Goal: Find specific page/section: Find specific page/section

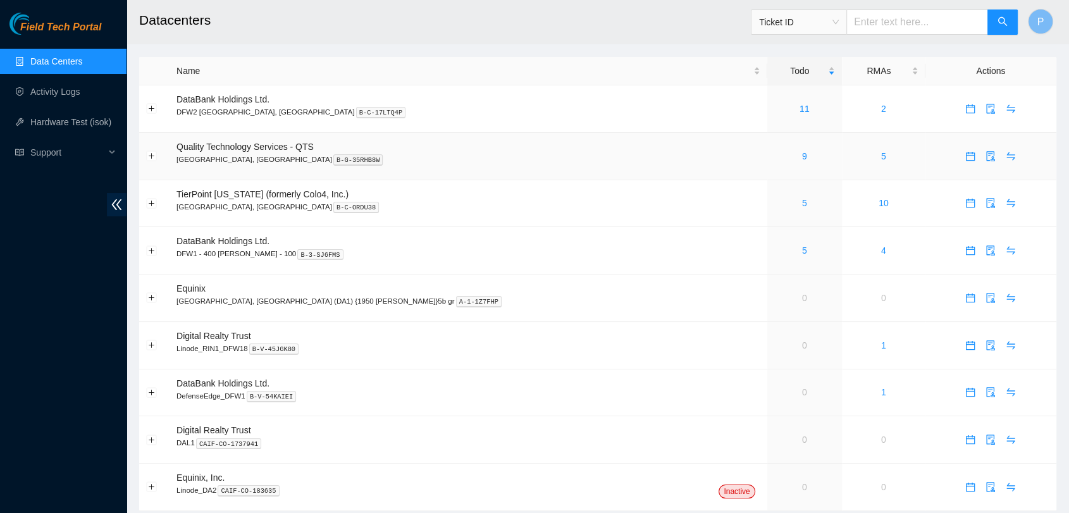
click at [774, 151] on div "9" at bounding box center [804, 156] width 61 height 14
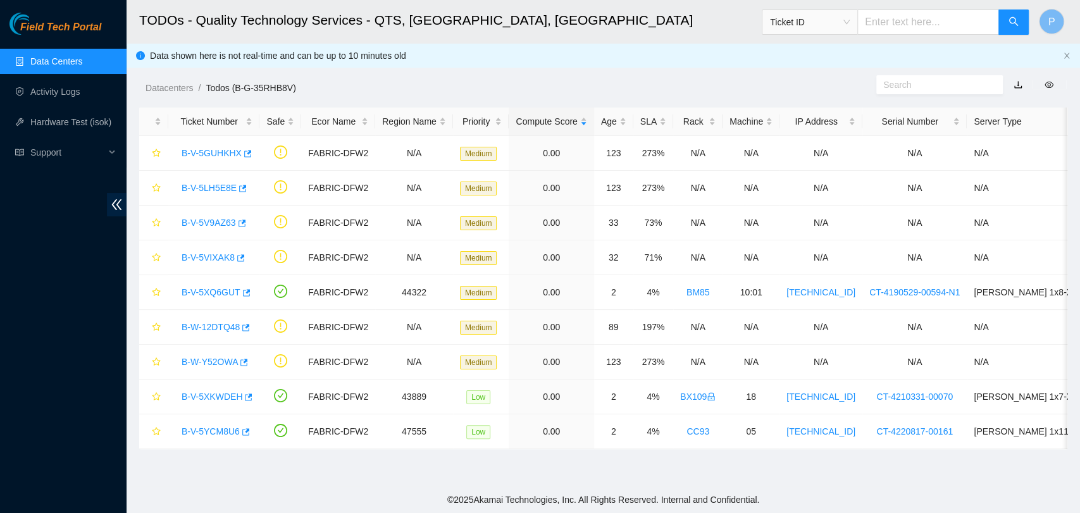
drag, startPoint x: 93, startPoint y: 57, endPoint x: 106, endPoint y: 58, distance: 13.3
click at [82, 57] on link "Data Centers" at bounding box center [56, 61] width 52 height 10
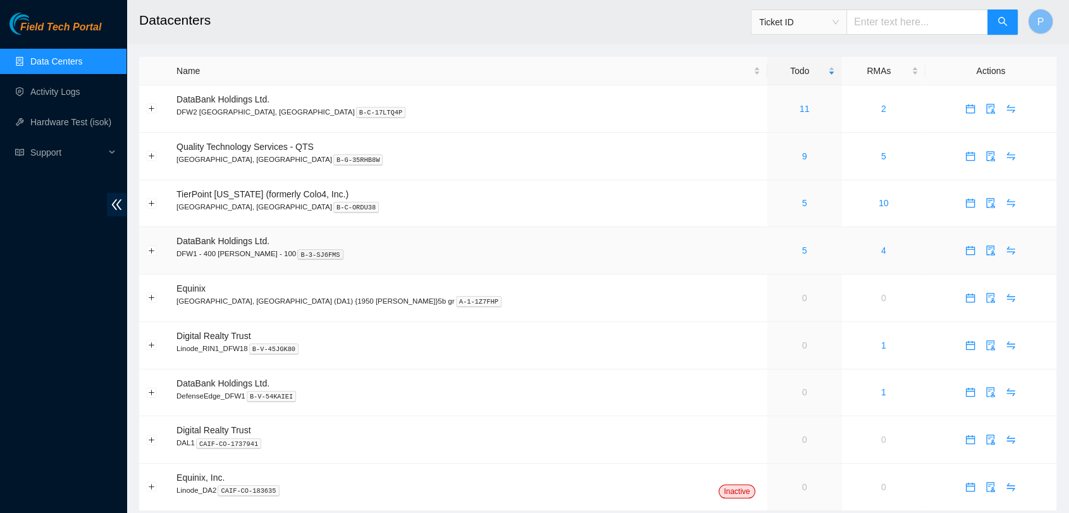
click at [774, 250] on div "5" at bounding box center [804, 250] width 61 height 14
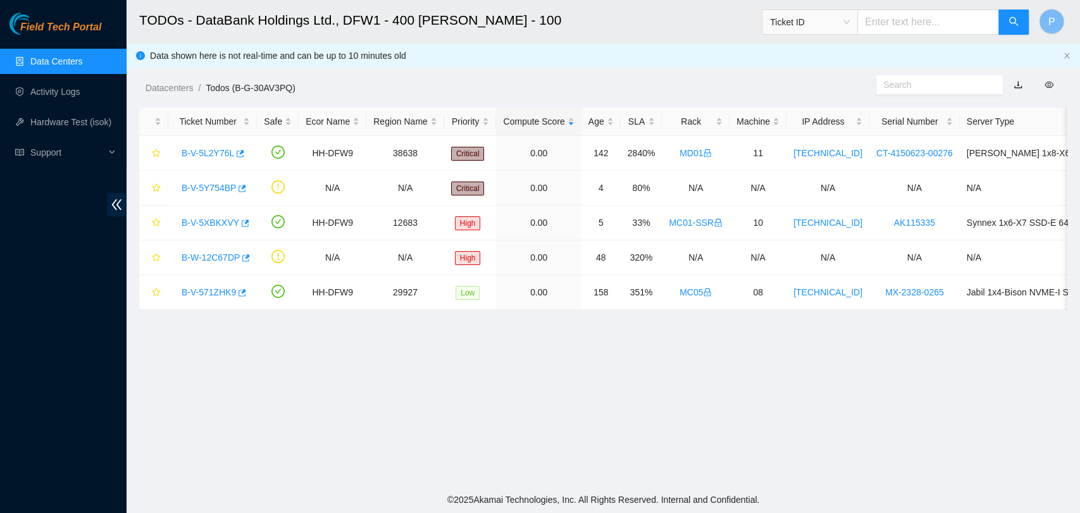
click at [82, 63] on link "Data Centers" at bounding box center [56, 61] width 52 height 10
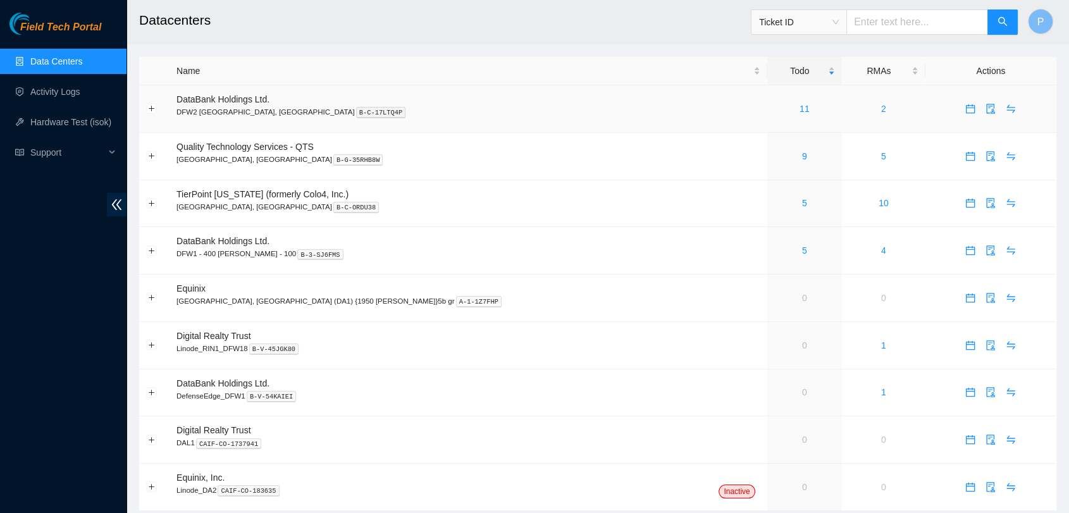
click at [774, 113] on div "11" at bounding box center [804, 109] width 61 height 14
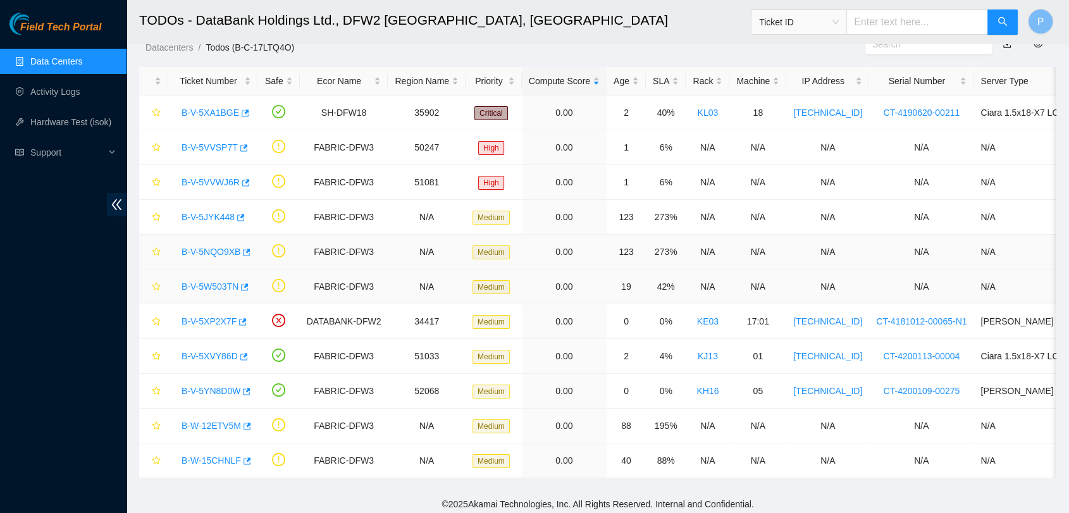
scroll to position [55, 0]
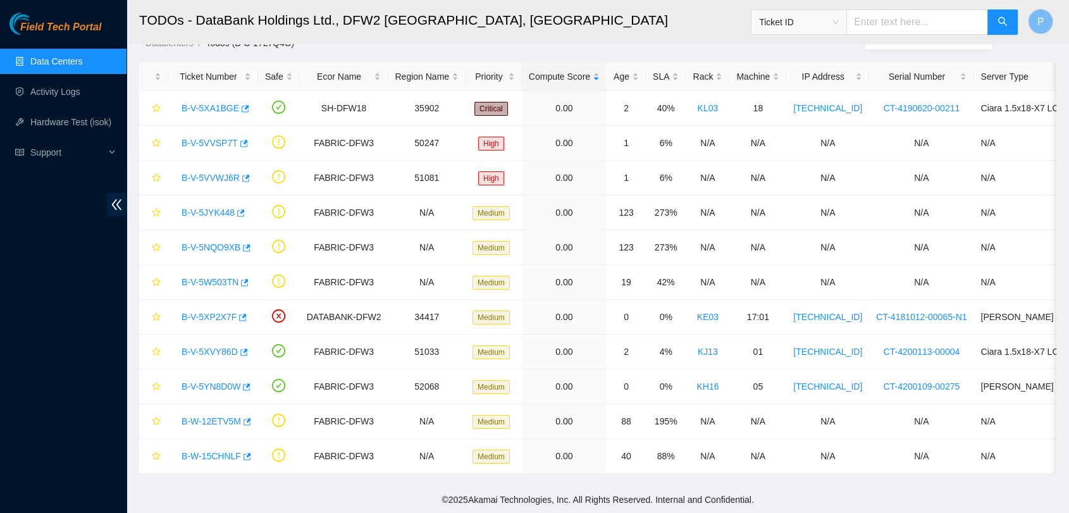
click at [82, 57] on link "Data Centers" at bounding box center [56, 61] width 52 height 10
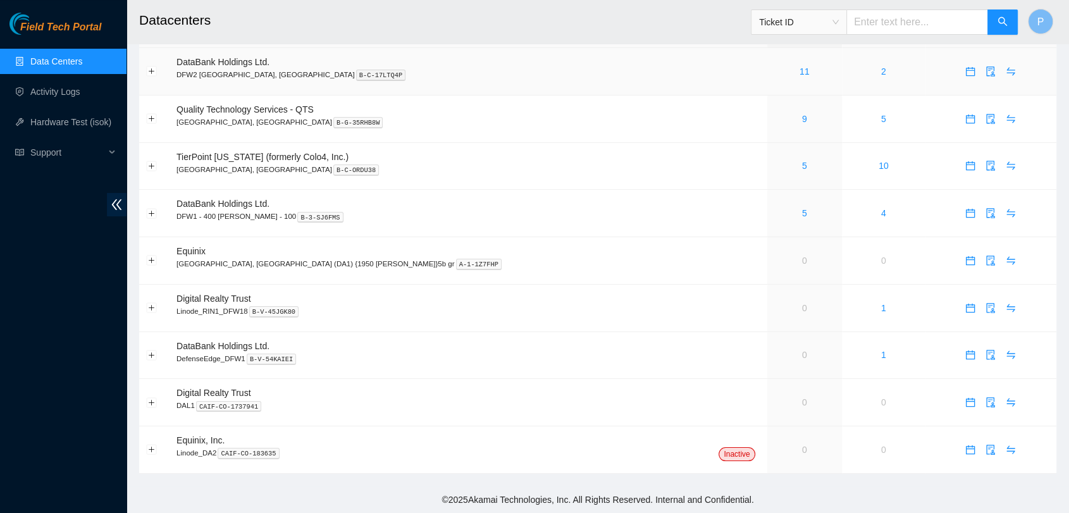
scroll to position [35, 0]
